Goal: Task Accomplishment & Management: Use online tool/utility

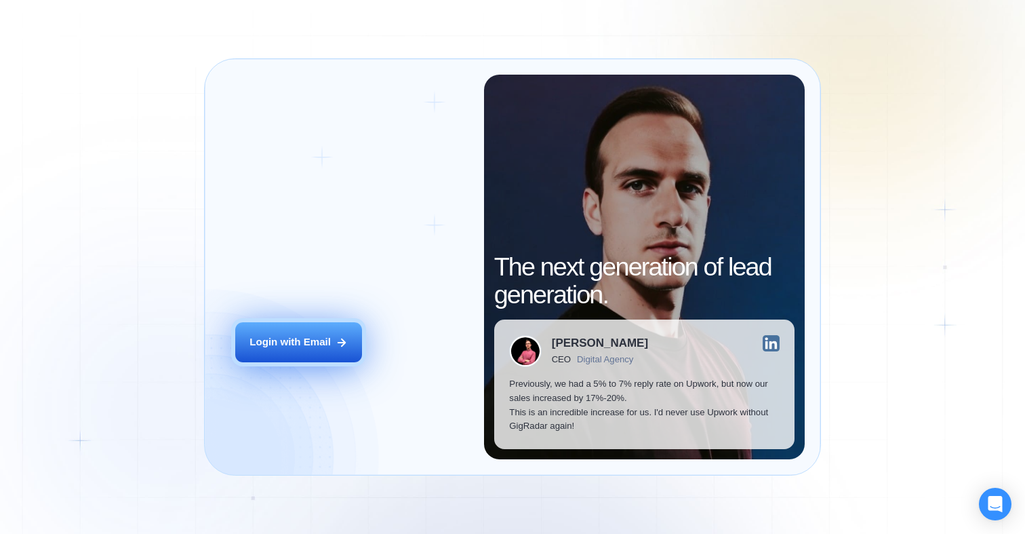
click at [300, 337] on div "Login with Email" at bounding box center [289, 342] width 81 height 14
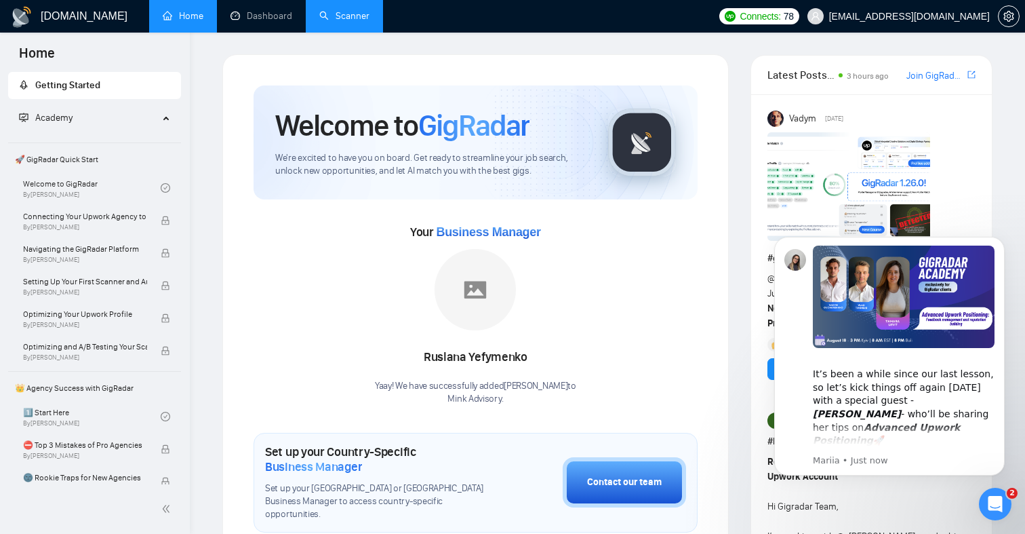
click at [336, 10] on link "Scanner" at bounding box center [344, 16] width 50 height 12
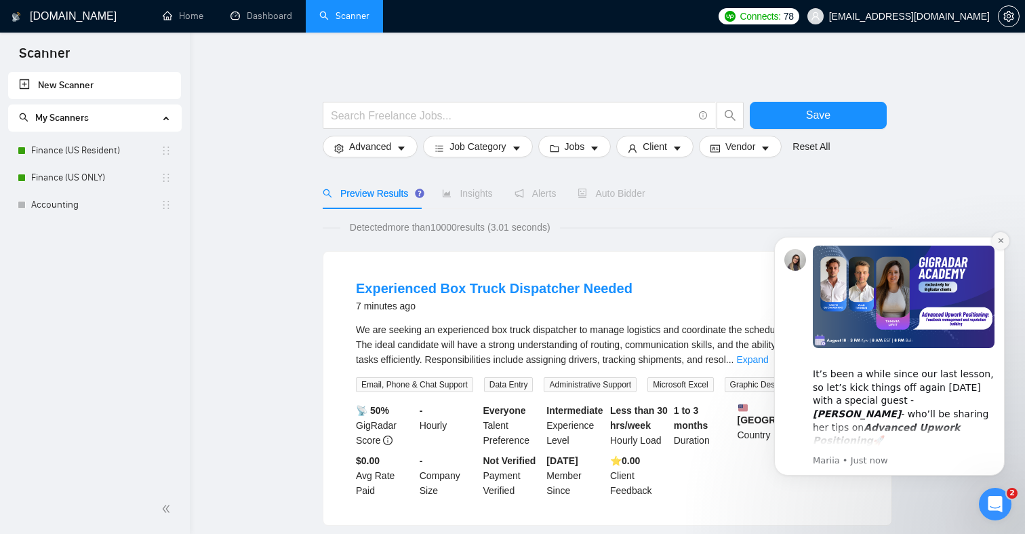
click at [1005, 242] on button "Dismiss notification" at bounding box center [1001, 241] width 18 height 18
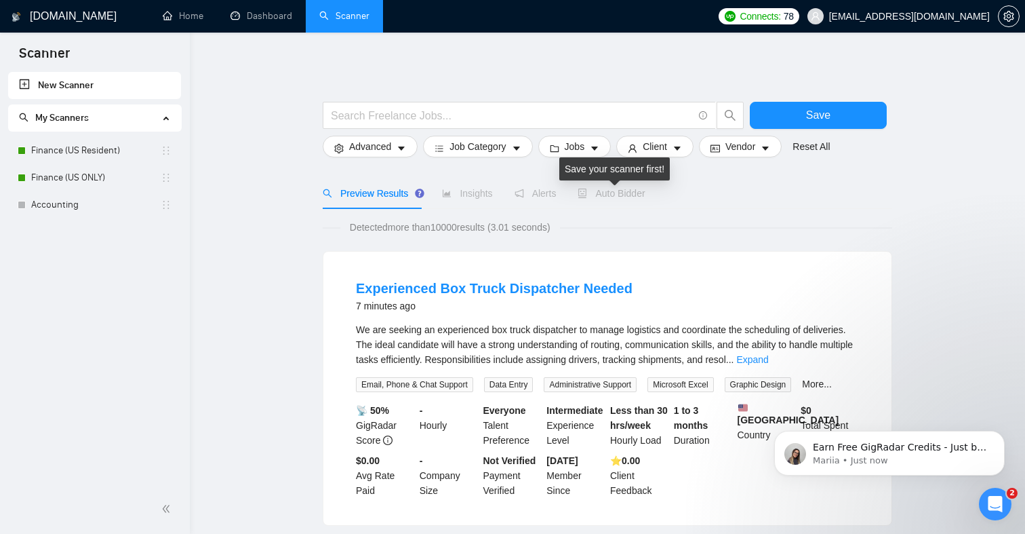
click at [616, 192] on span "Auto Bidder" at bounding box center [611, 193] width 67 height 11
click at [60, 145] on link "Finance (US Resident)" at bounding box center [95, 150] width 129 height 27
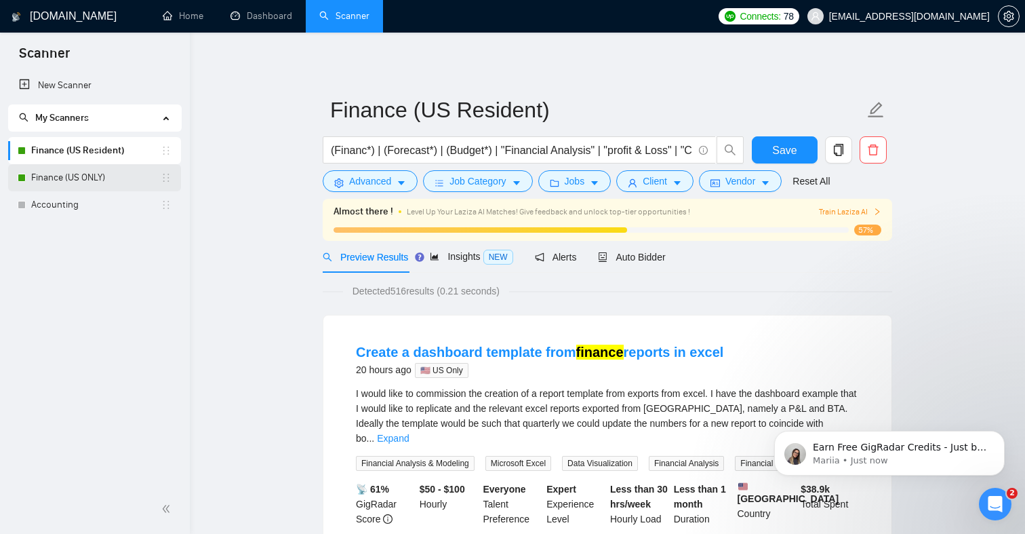
click at [87, 181] on link "Finance (US ONLY)" at bounding box center [95, 177] width 129 height 27
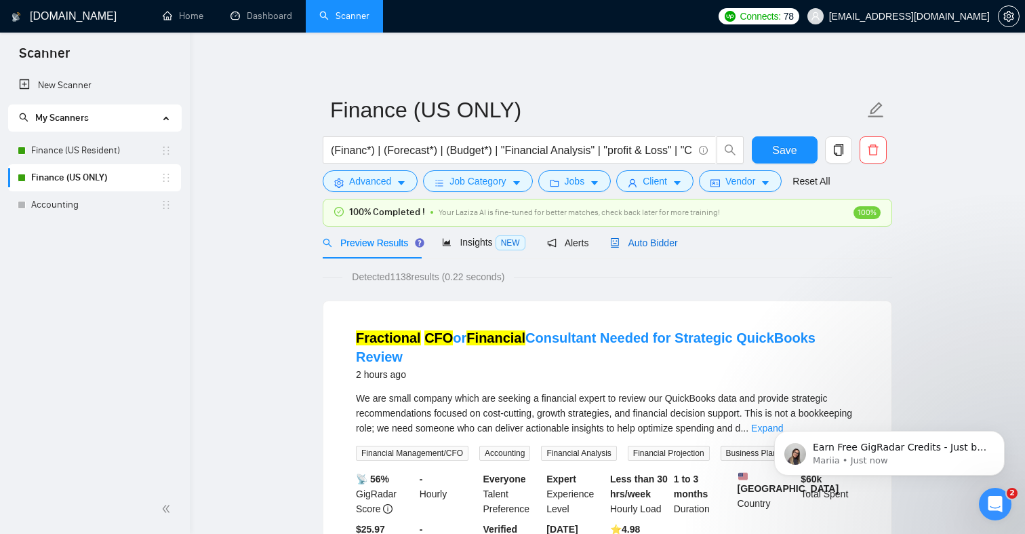
click at [651, 240] on span "Auto Bidder" at bounding box center [643, 242] width 67 height 11
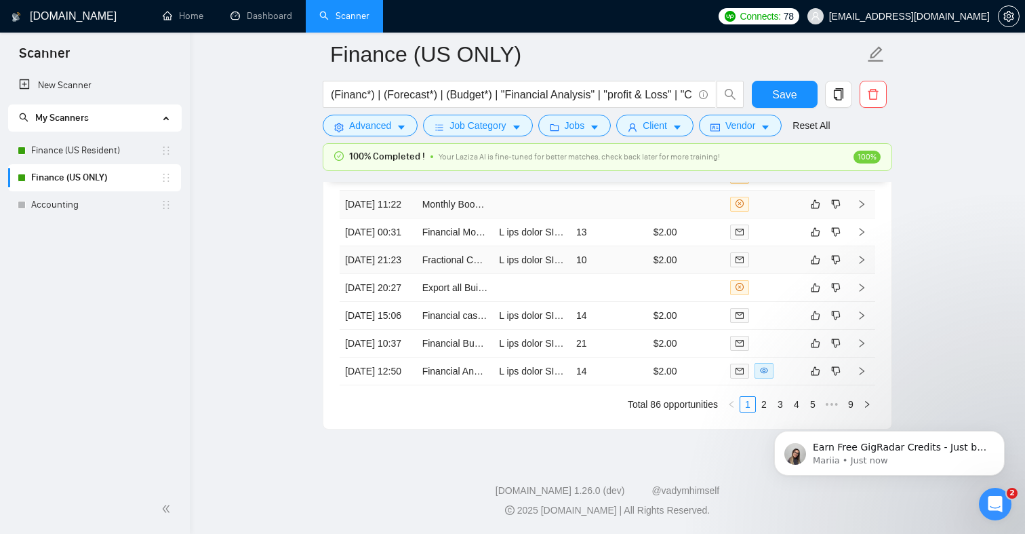
scroll to position [3642, 0]
